Goal: Task Accomplishment & Management: Use online tool/utility

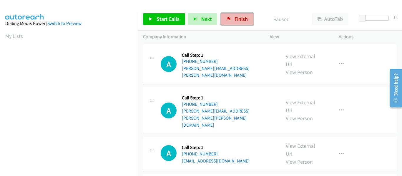
click at [237, 22] on span "Finish" at bounding box center [241, 19] width 13 height 7
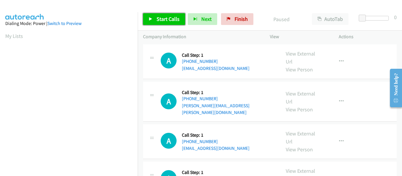
click at [152, 19] on icon at bounding box center [151, 19] width 4 height 4
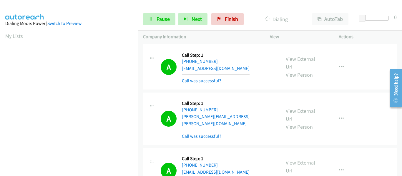
scroll to position [154, 0]
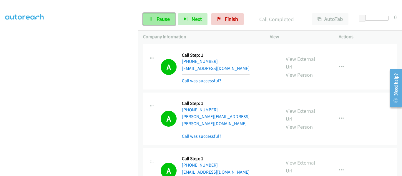
click at [155, 22] on link "Pause" at bounding box center [159, 19] width 32 height 12
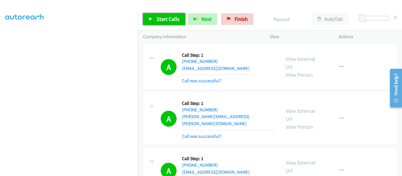
click at [151, 21] on icon at bounding box center [151, 19] width 4 height 4
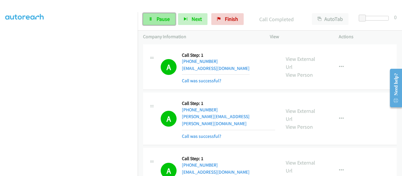
click at [151, 18] on icon at bounding box center [151, 19] width 4 height 4
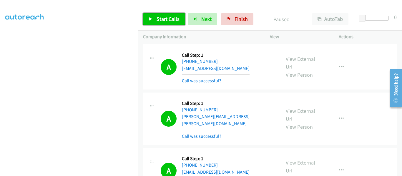
click at [149, 21] on link "Start Calls" at bounding box center [164, 19] width 42 height 12
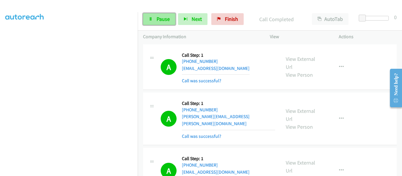
click at [157, 22] on span "Pause" at bounding box center [163, 19] width 13 height 7
